Goal: Information Seeking & Learning: Learn about a topic

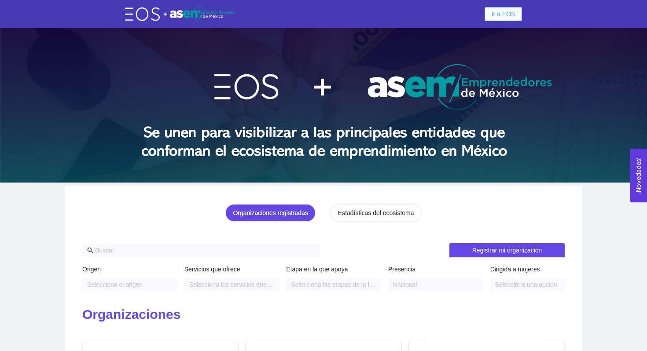
click at [514, 14] on span "Ir a EOS" at bounding box center [503, 14] width 24 height 10
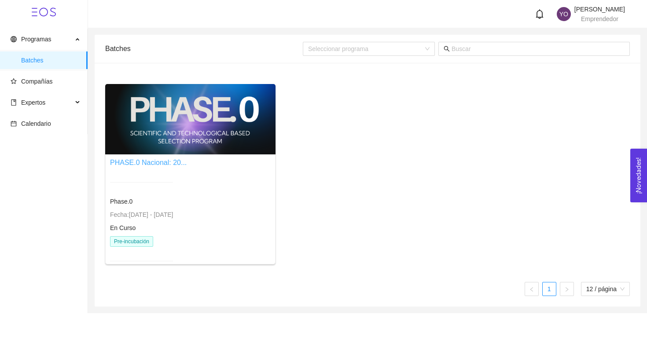
click at [159, 165] on link "PHASE.0 Nacional: 20..." at bounding box center [148, 162] width 77 height 7
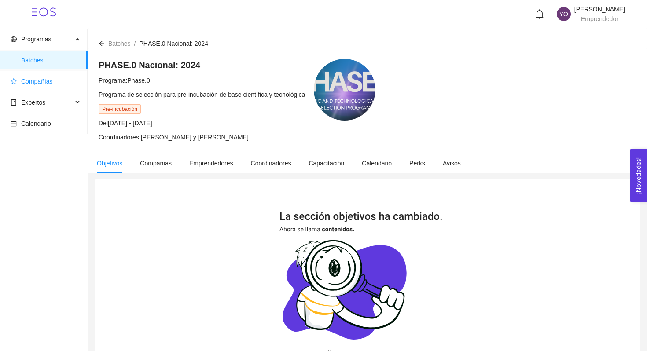
click at [45, 84] on span "Compañías" at bounding box center [37, 81] width 32 height 7
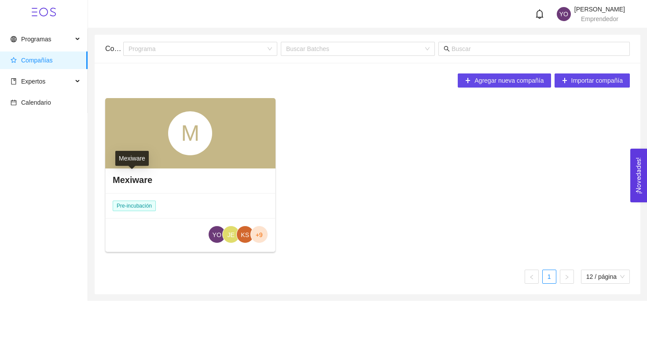
click at [133, 181] on h4 "Mexiware" at bounding box center [133, 180] width 40 height 12
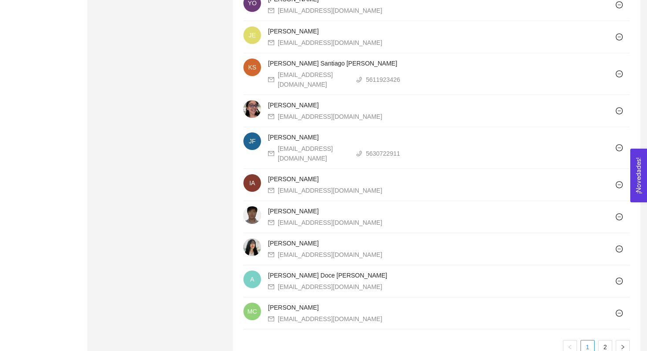
scroll to position [601, 0]
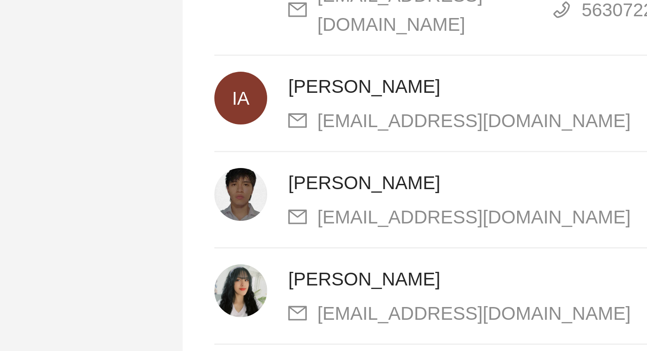
click at [252, 218] on img at bounding box center [252, 217] width 18 height 18
click at [276, 213] on span "[PERSON_NAME]" at bounding box center [293, 212] width 51 height 7
click at [249, 214] on img at bounding box center [252, 217] width 18 height 18
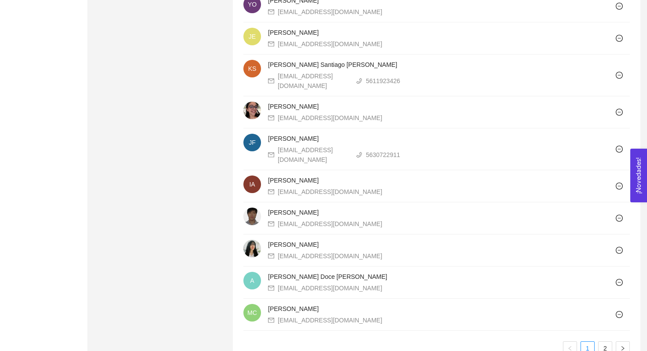
scroll to position [856, 0]
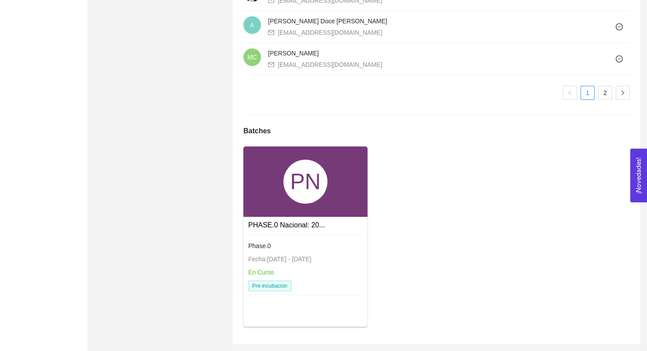
click at [263, 221] on link "PHASE.0 Nacional: 20..." at bounding box center [286, 224] width 77 height 7
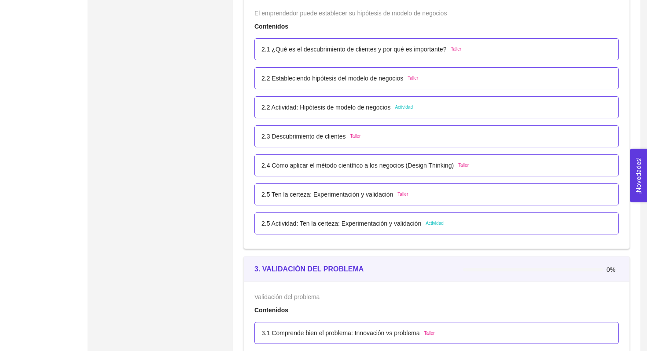
scroll to position [881, 0]
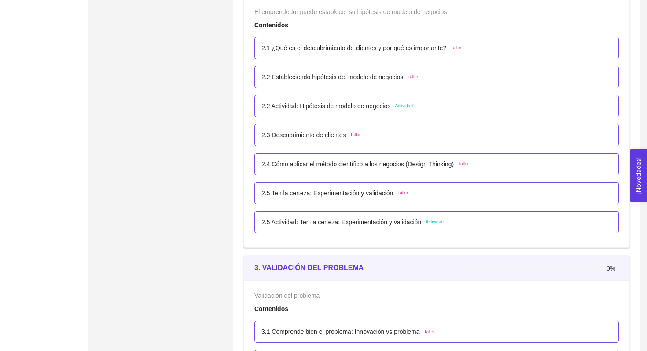
click at [325, 102] on p "2.2 Actividad: Hipótesis de modelo de negocios" at bounding box center [325, 106] width 129 height 10
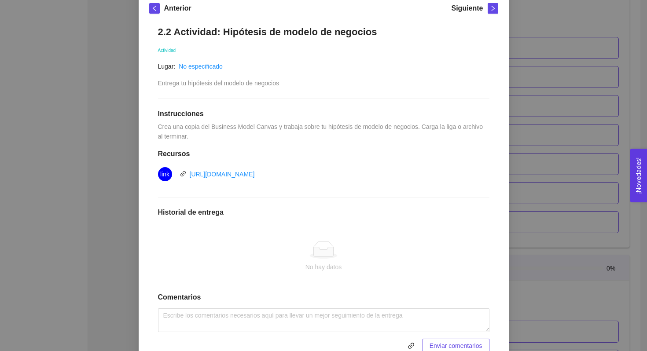
scroll to position [144, 0]
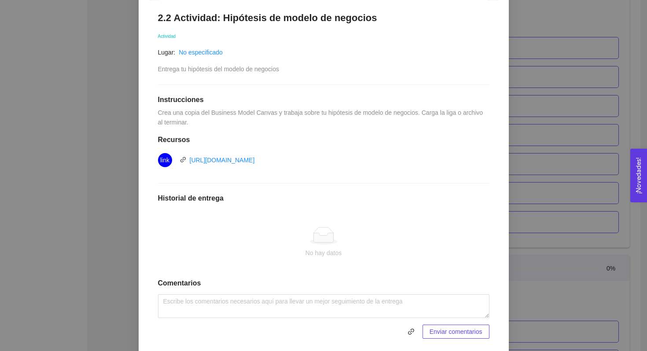
click at [255, 155] on div "[URL][DOMAIN_NAME]" at bounding box center [222, 160] width 65 height 10
click at [255, 161] on link "[URL][DOMAIN_NAME]" at bounding box center [222, 160] width 65 height 7
